Goal: Information Seeking & Learning: Learn about a topic

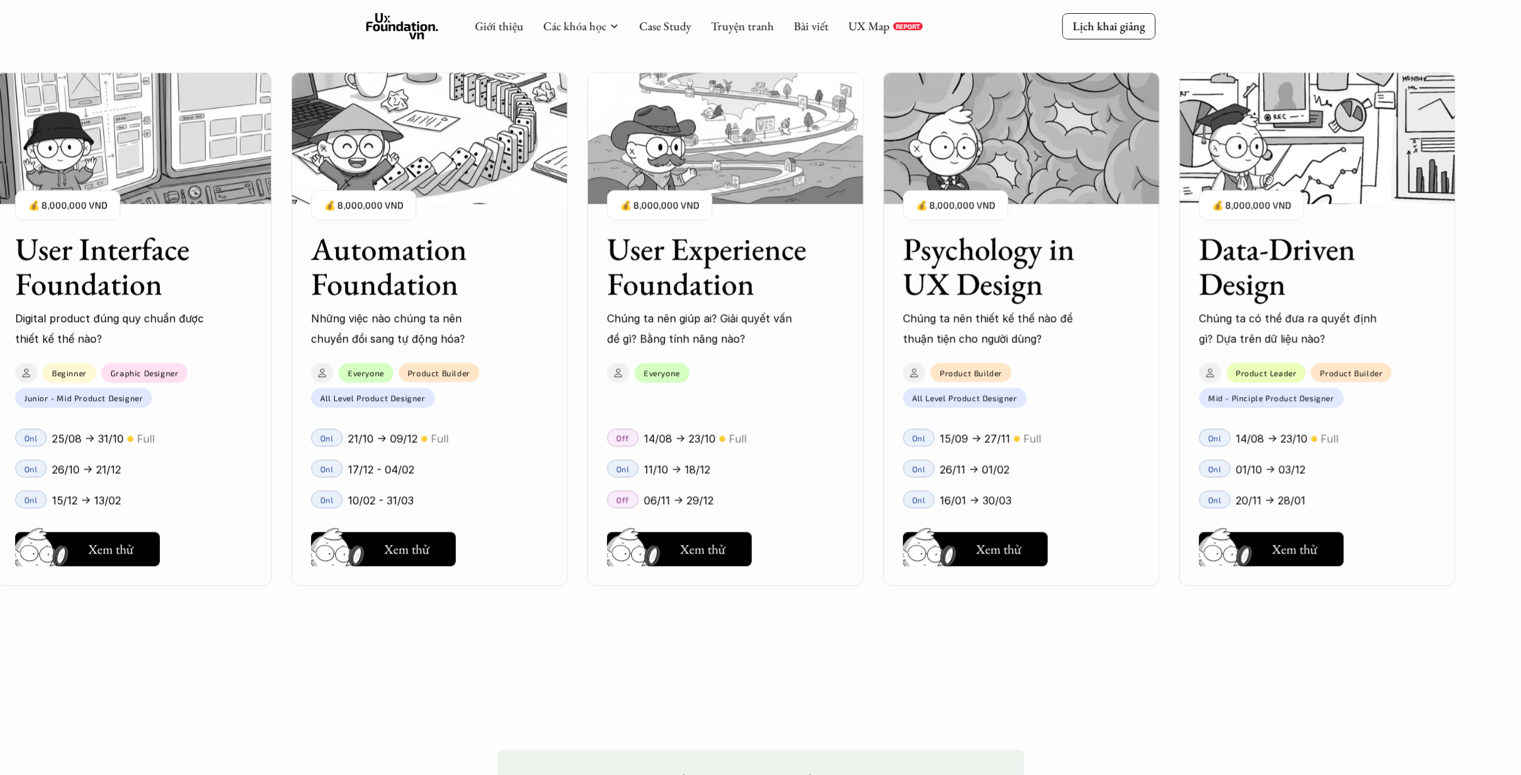
scroll to position [1512, 0]
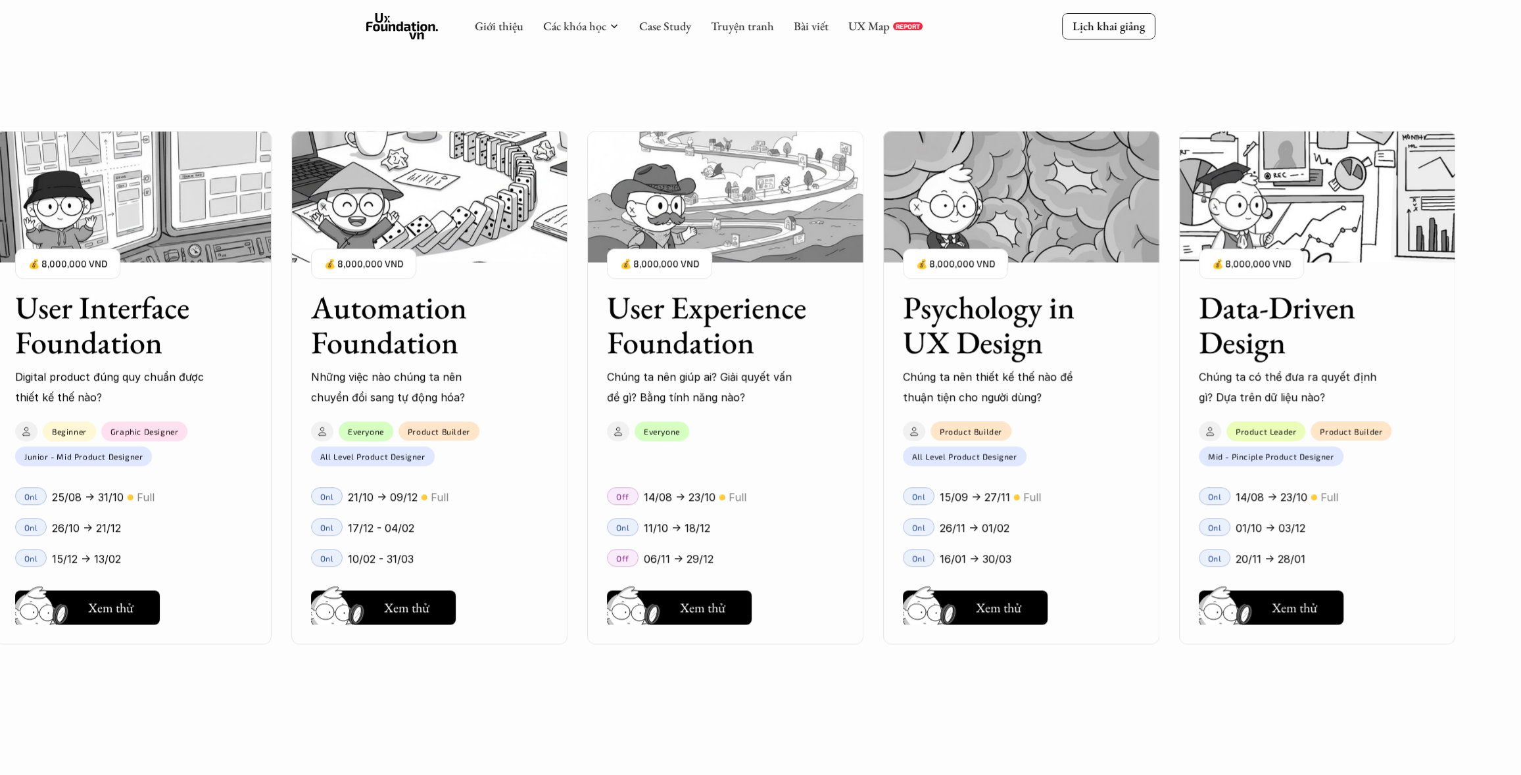
drag, startPoint x: 1293, startPoint y: 358, endPoint x: 1199, endPoint y: 337, distance: 96.2
click at [1199, 337] on div "User Interface Foundation Digital product đúng quy chuẩn được thiết kế thế nào?…" at bounding box center [760, 387] width 1389 height 775
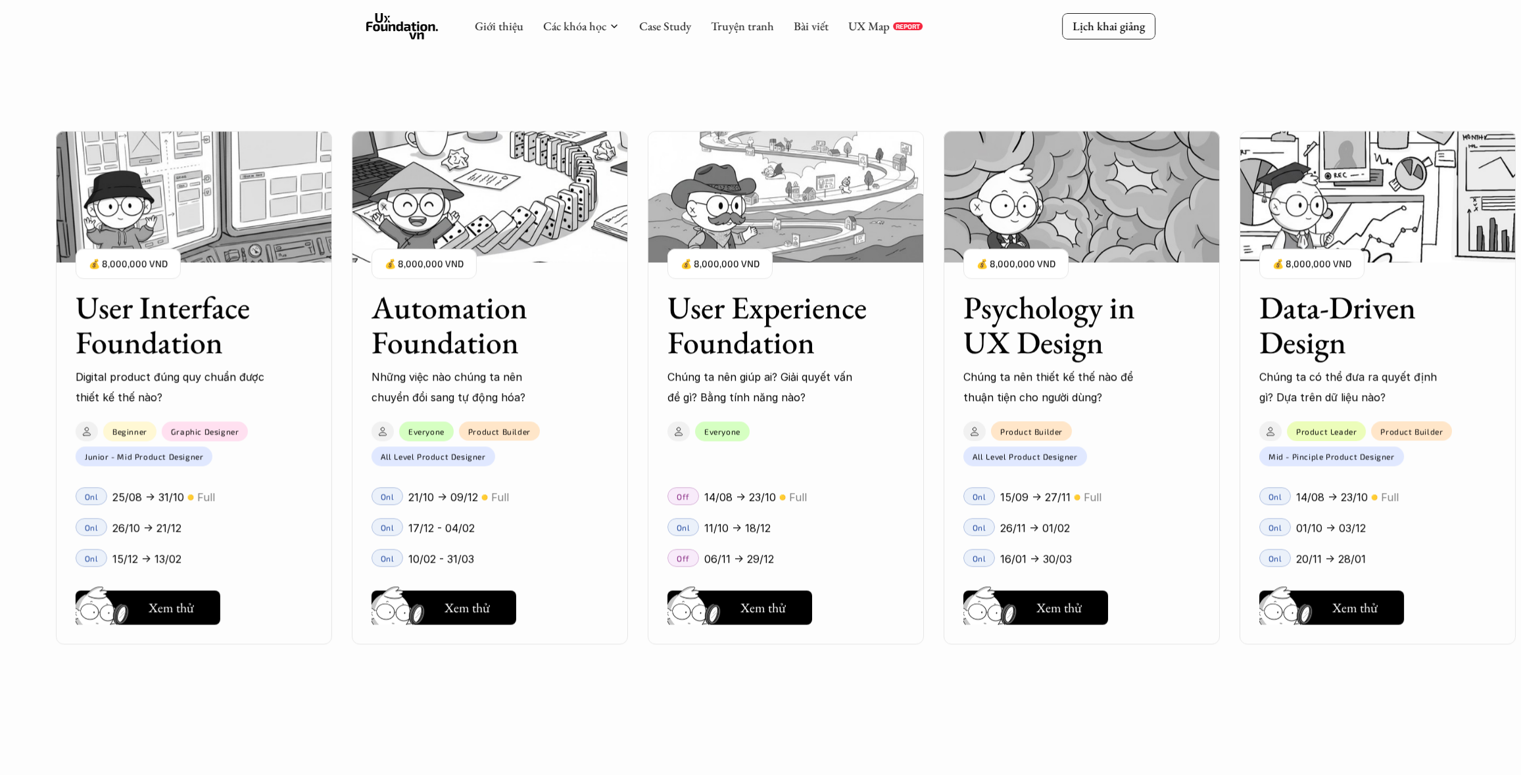
drag, startPoint x: 1202, startPoint y: 304, endPoint x: 1321, endPoint y: 341, distance: 124.6
click at [1321, 341] on div "User Interface Foundation Digital product đúng quy chuẩn được thiết kế thế nào?…" at bounding box center [760, 387] width 1389 height 775
click at [1321, 312] on h3 "Data-Driven Design" at bounding box center [1361, 325] width 204 height 70
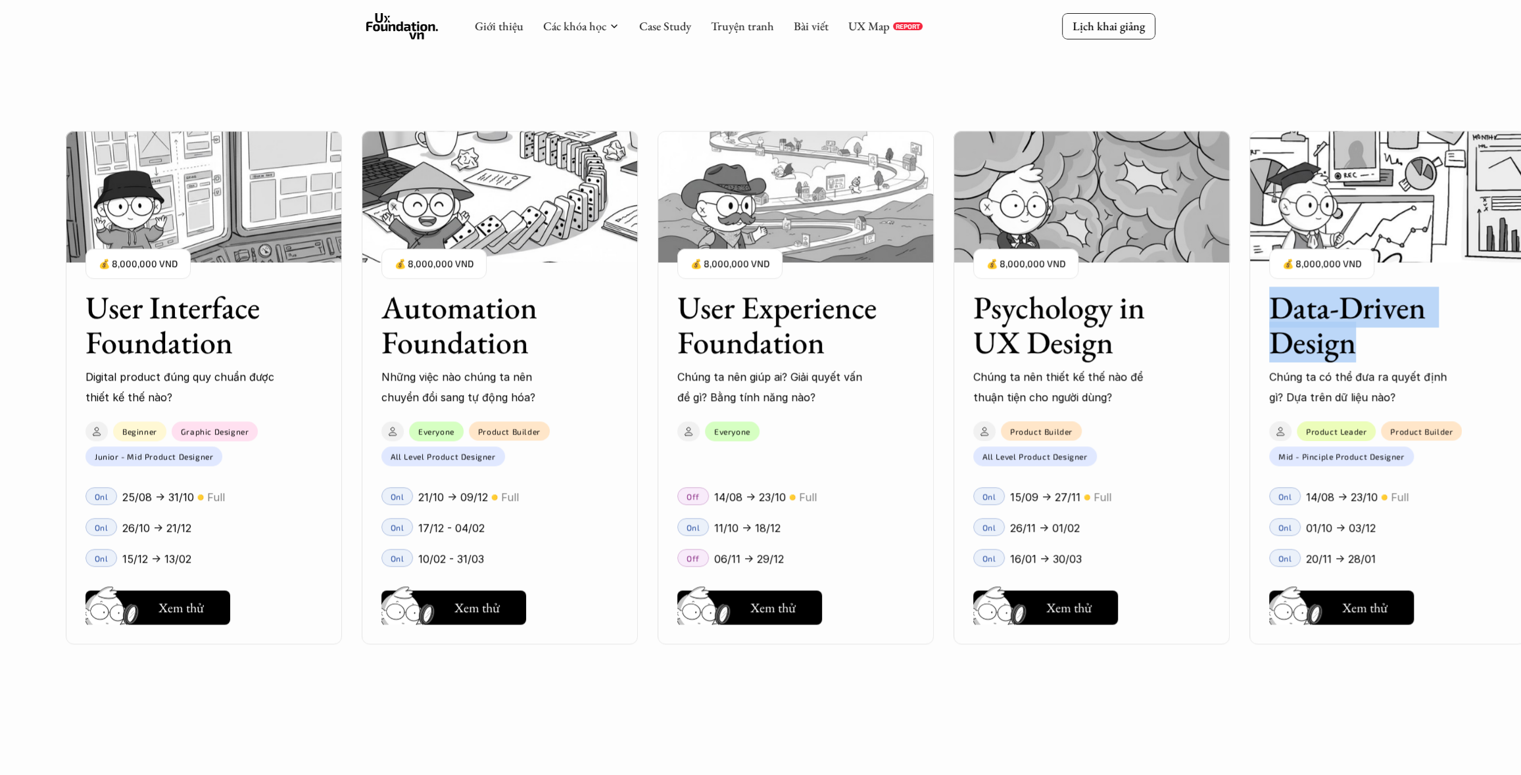
drag, startPoint x: 1266, startPoint y: 310, endPoint x: 1386, endPoint y: 359, distance: 129.2
click at [1386, 359] on div "User Interface Foundation Digital product đúng quy chuẩn được thiết kế thế nào?…" at bounding box center [760, 387] width 1389 height 775
copy h3 "Data-Driven Design"
click at [1324, 302] on h3 "Data-Driven Design" at bounding box center [1371, 325] width 204 height 70
click at [1335, 241] on img at bounding box center [1387, 196] width 276 height 131
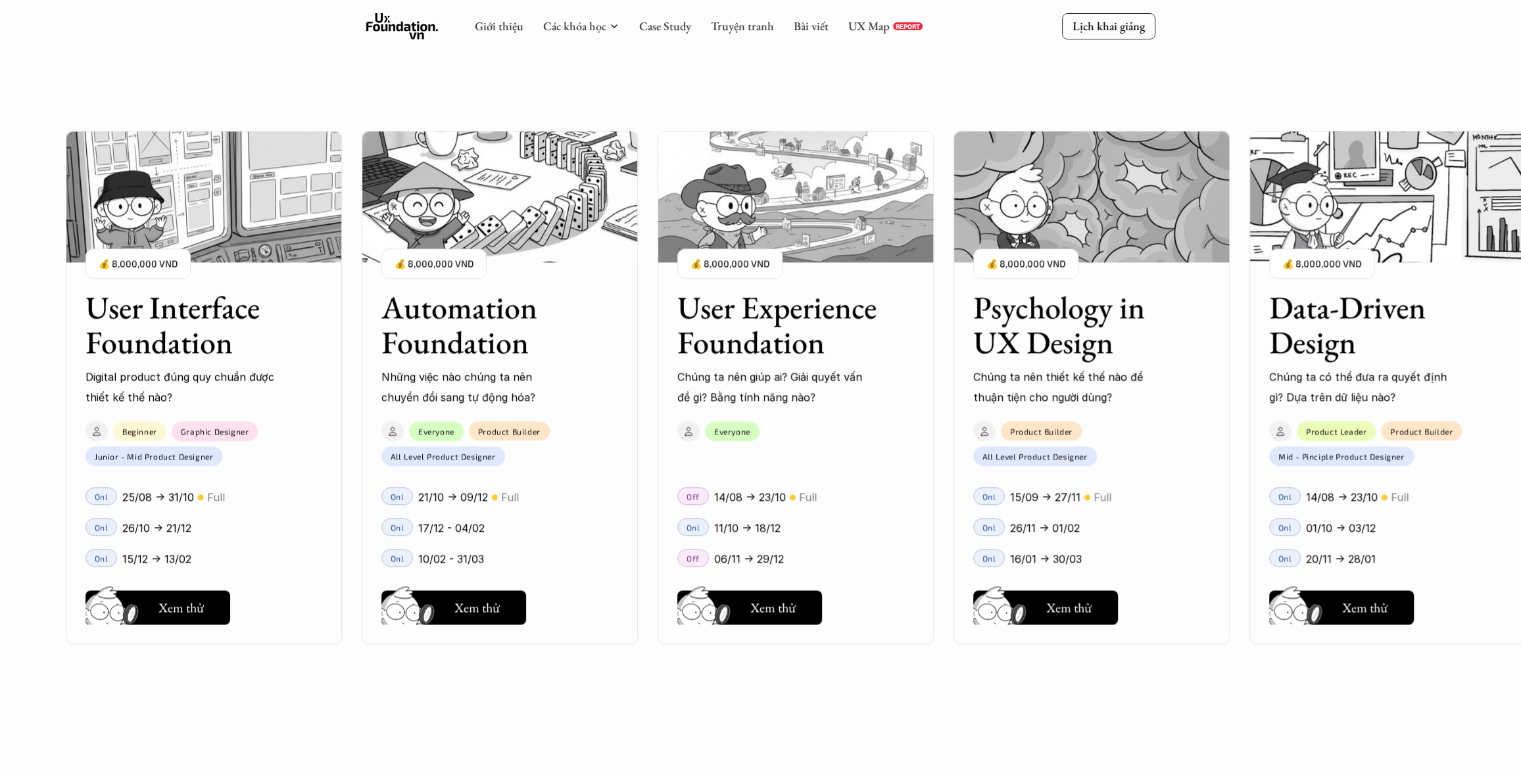
click at [1321, 339] on h3 "Data-Driven Design" at bounding box center [1371, 325] width 204 height 70
click at [1354, 621] on button "Hay thôi Xem thử" at bounding box center [1341, 607] width 145 height 34
click at [1321, 343] on h3 "Data-Driven Design" at bounding box center [1371, 325] width 204 height 70
click at [1353, 262] on p "💰 8,000,000 VND" at bounding box center [1321, 264] width 79 height 18
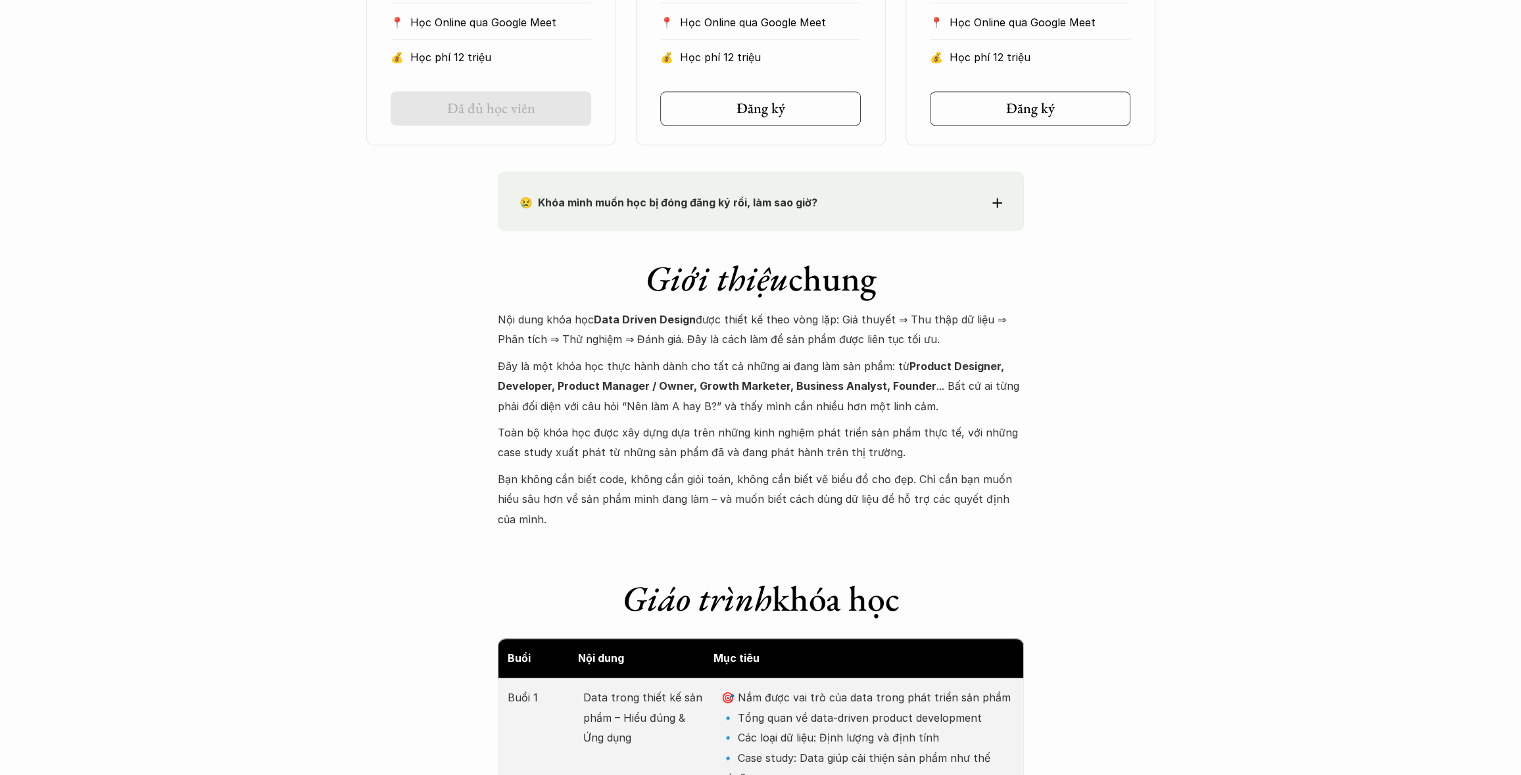
scroll to position [1118, 0]
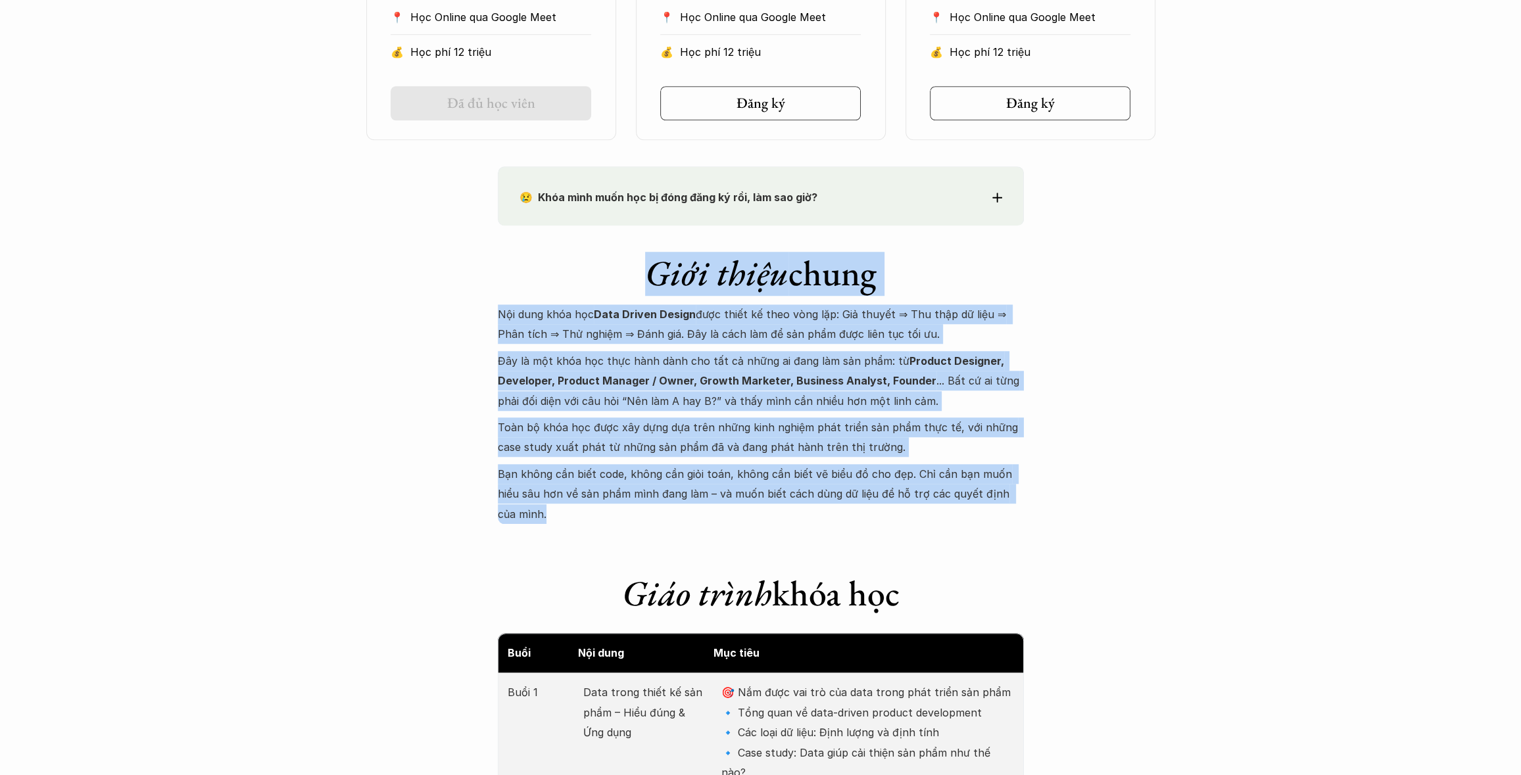
drag, startPoint x: 613, startPoint y: 270, endPoint x: 1057, endPoint y: 499, distance: 499.6
copy div "Giới thiệu chung Nội dung khóa học Data Driven Design được thiết kế theo vòng l…"
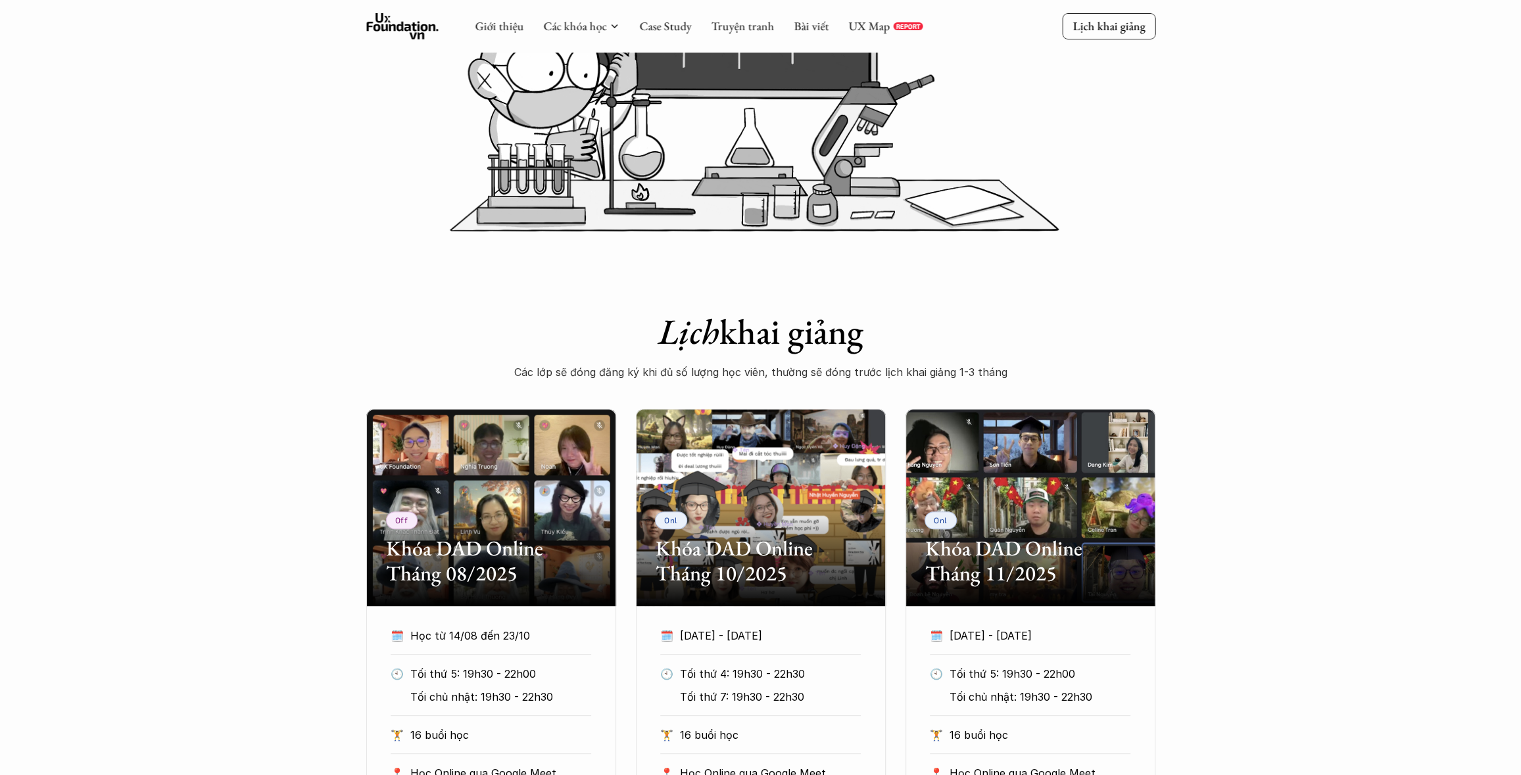
scroll to position [0, 0]
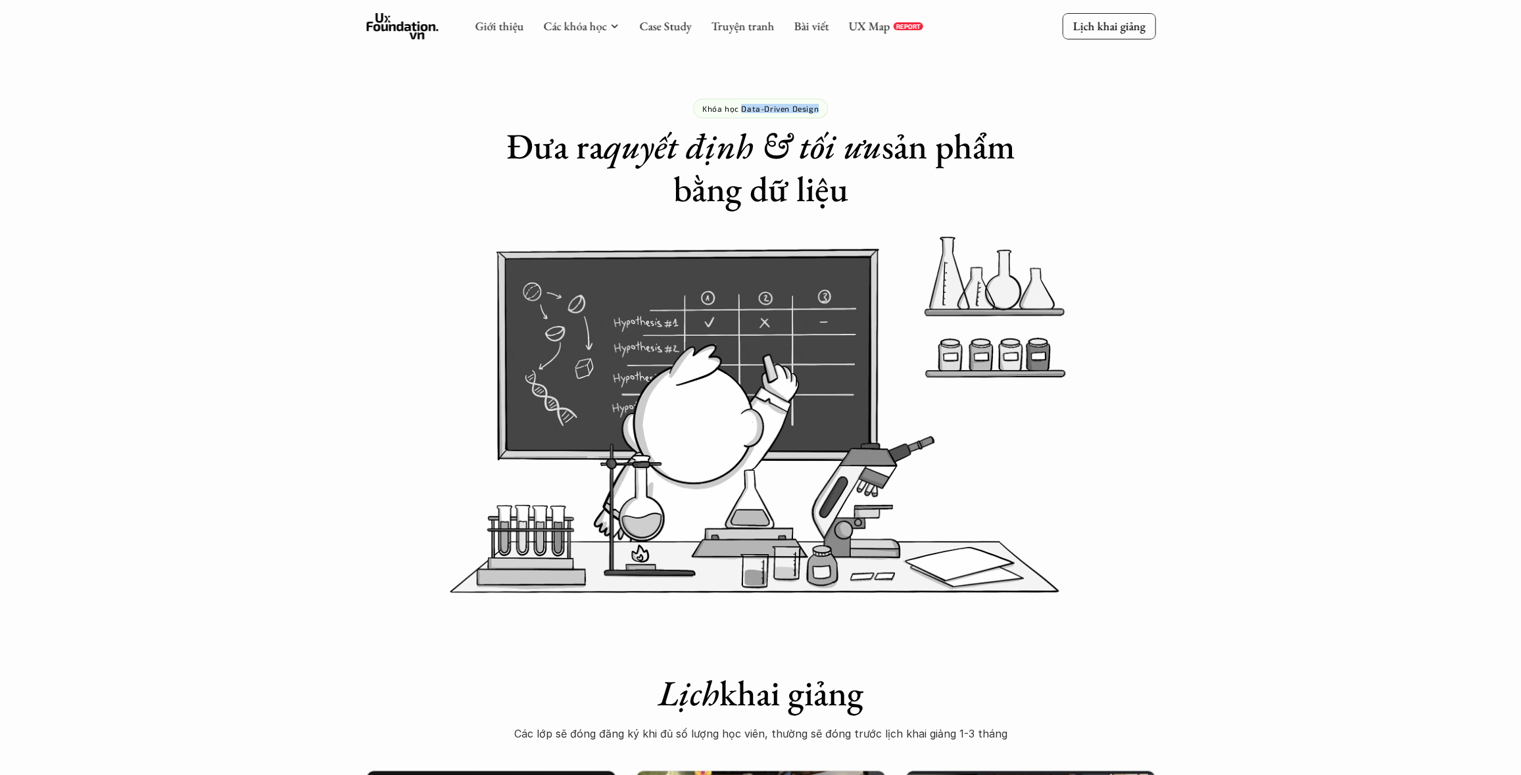
drag, startPoint x: 822, startPoint y: 113, endPoint x: 743, endPoint y: 110, distance: 79.0
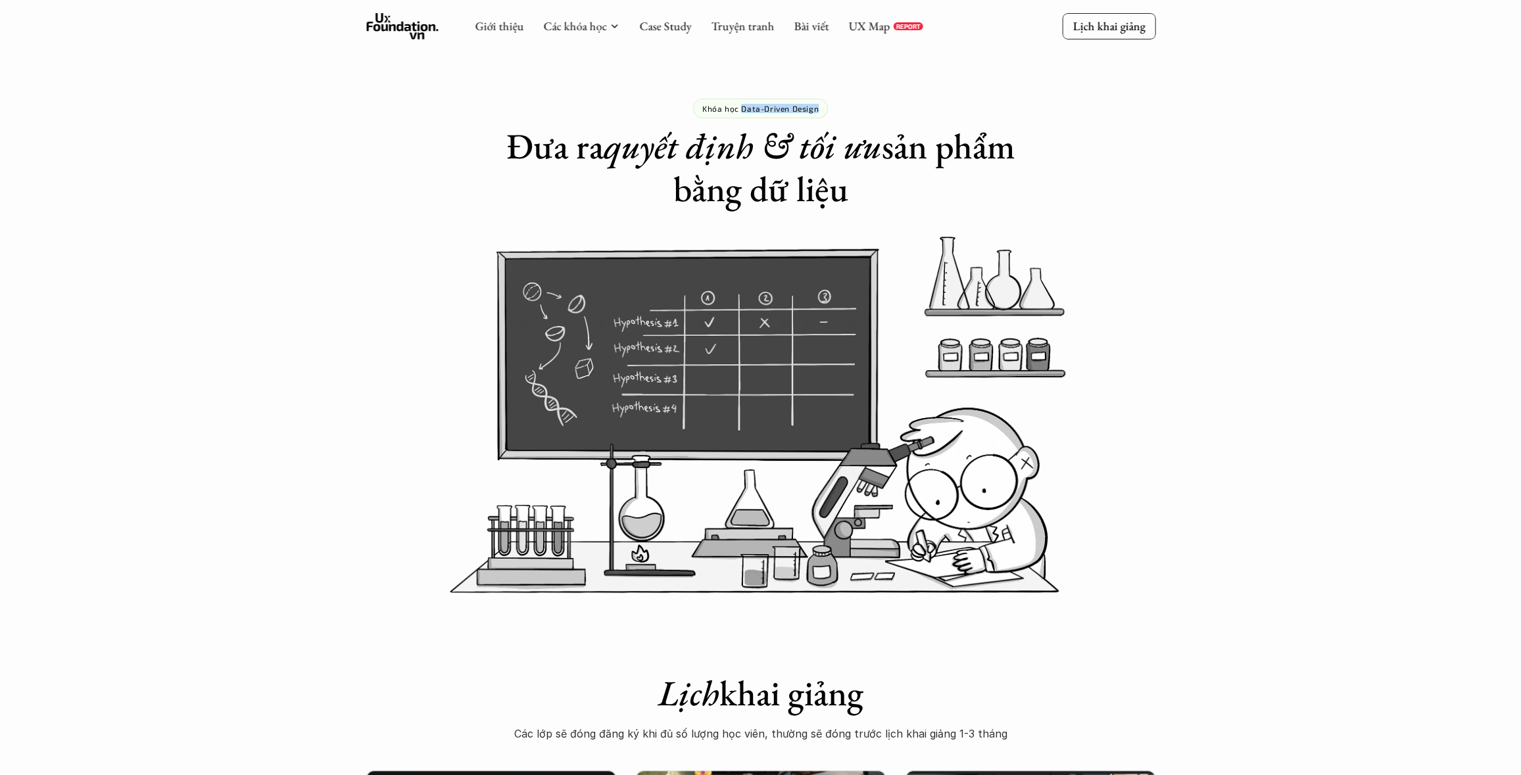
click at [743, 110] on div "Khóa học Data-Driven Design" at bounding box center [760, 109] width 135 height 20
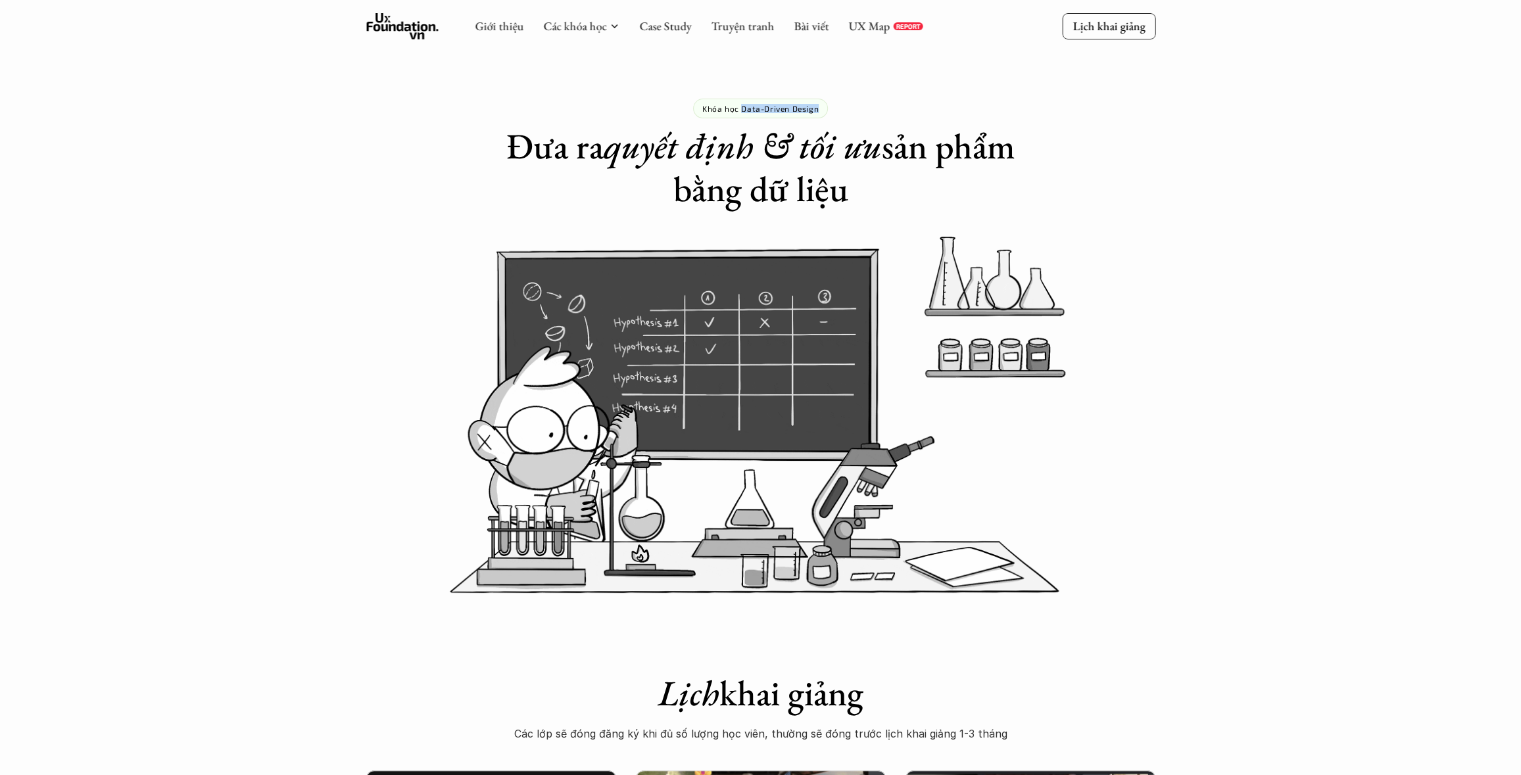
copy p "Data-Driven Design"
